Goal: Task Accomplishment & Management: Use online tool/utility

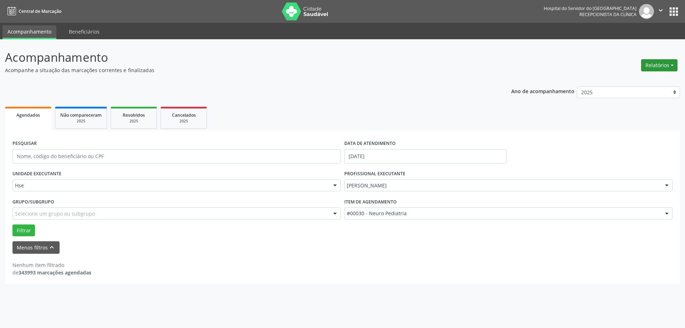
click at [662, 67] on button "Relatórios" at bounding box center [660, 65] width 36 height 12
click at [630, 82] on link "Agendamentos" at bounding box center [640, 81] width 77 height 10
select select "9"
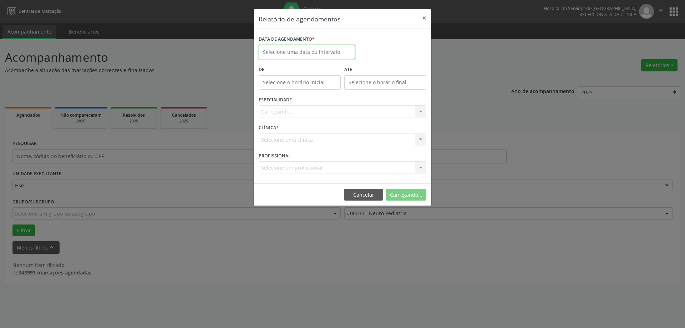
click at [297, 49] on input "text" at bounding box center [307, 52] width 96 height 14
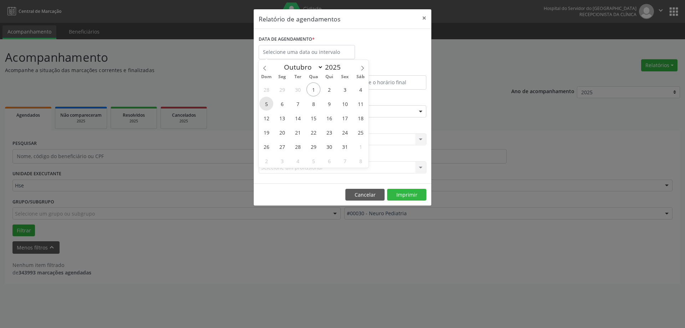
click at [264, 104] on span "5" at bounding box center [267, 104] width 14 height 14
type input "[DATE]"
click at [264, 104] on span "5" at bounding box center [267, 104] width 14 height 14
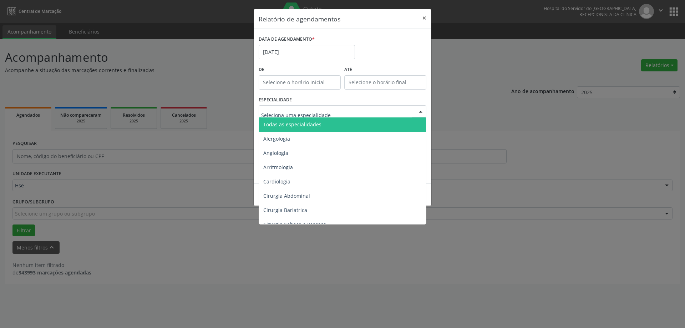
click at [302, 119] on span "Todas as especialidades" at bounding box center [343, 124] width 168 height 14
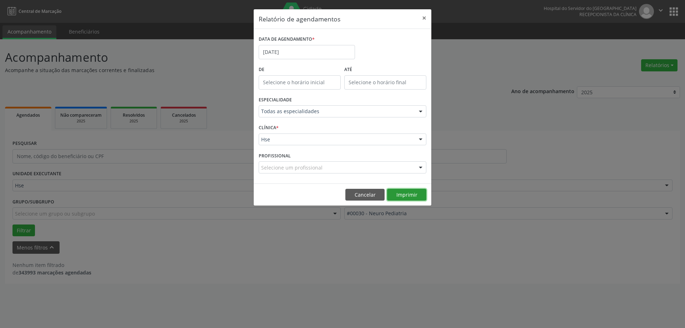
click at [406, 194] on button "Imprimir" at bounding box center [406, 195] width 39 height 12
click at [426, 13] on button "×" at bounding box center [424, 17] width 14 height 17
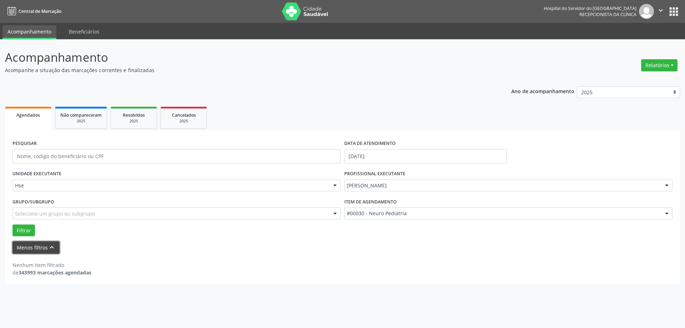
click at [40, 248] on button "Menos filtros keyboard_arrow_up" at bounding box center [35, 247] width 47 height 12
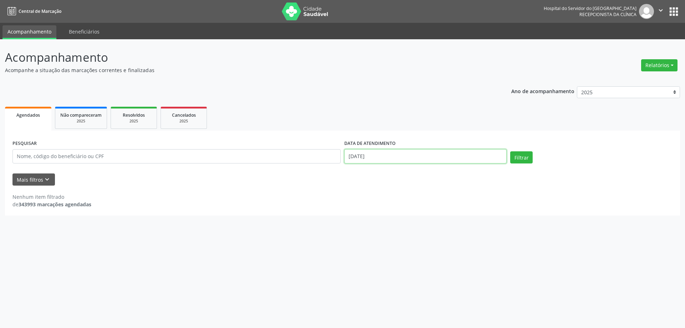
click at [397, 162] on input "[DATE]" at bounding box center [426, 156] width 162 height 14
drag, startPoint x: 398, startPoint y: 196, endPoint x: 397, endPoint y: 167, distance: 28.6
click at [398, 196] on span "1" at bounding box center [397, 194] width 14 height 14
type input "[DATE]"
click at [403, 127] on ul "Agendados Não compareceram 2025 Resolvidos 2025 Cancelados 2025" at bounding box center [342, 118] width 675 height 26
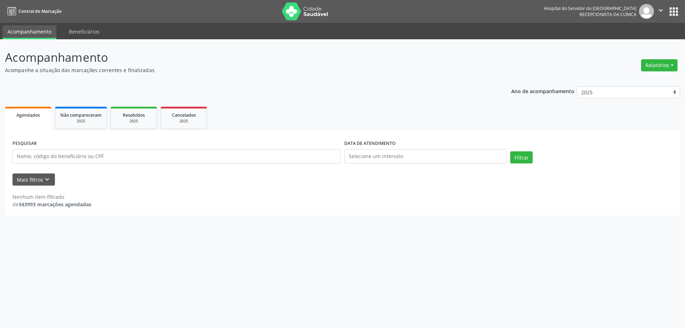
drag, startPoint x: 100, startPoint y: 166, endPoint x: 107, endPoint y: 157, distance: 11.5
click at [100, 165] on div "PESQUISAR" at bounding box center [177, 153] width 332 height 30
click at [107, 157] on input "text" at bounding box center [176, 156] width 328 height 14
type input "TALES [PERSON_NAME]"
click at [511, 151] on button "Filtrar" at bounding box center [522, 157] width 22 height 12
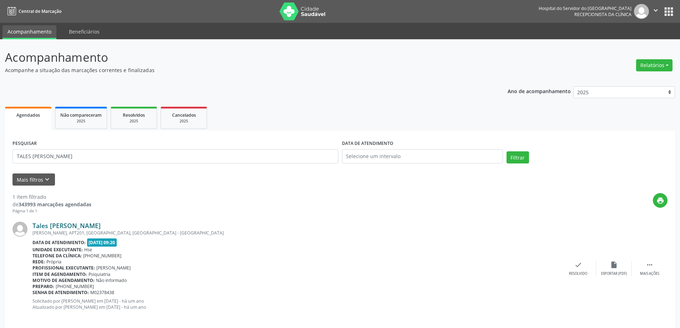
click at [69, 226] on link "Tales [PERSON_NAME]" at bounding box center [66, 226] width 68 height 8
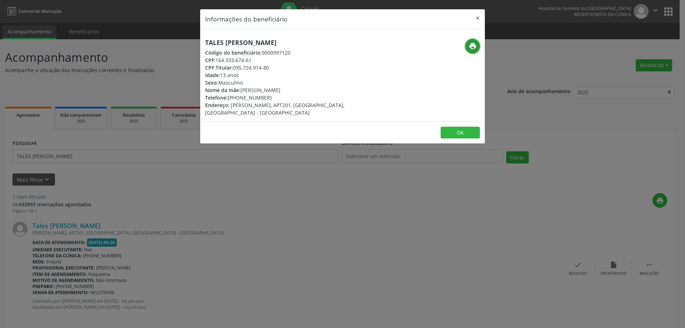
click at [472, 47] on icon "print" at bounding box center [473, 46] width 8 height 8
